Goal: Information Seeking & Learning: Stay updated

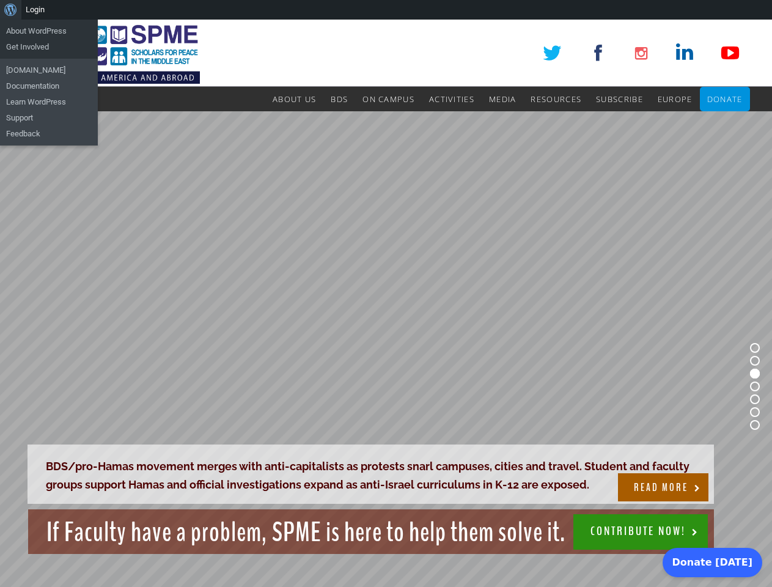
click at [386, 303] on rs-slide "BDS/pro-Hamas movement merges with anti-capitalists as protests snarl campuses,…" at bounding box center [386, 386] width 772 height 550
click at [386, 10] on div "About WordPress About WordPress Get Involved [DOMAIN_NAME] Documentation Learn …" at bounding box center [386, 10] width 772 height 20
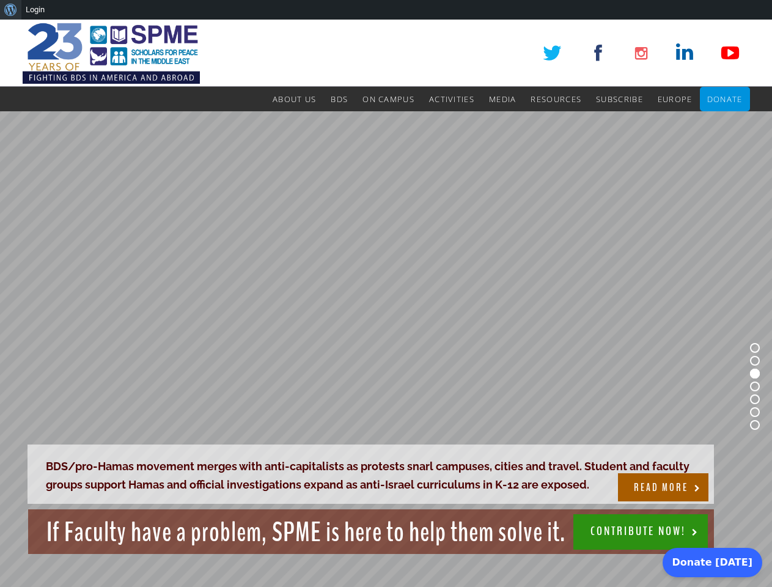
click at [386, 303] on rs-slide "BDS/pro-Hamas movement merges with anti-capitalists as protests snarl campuses,…" at bounding box center [386, 386] width 772 height 550
